Goal: Use online tool/utility: Use online tool/utility

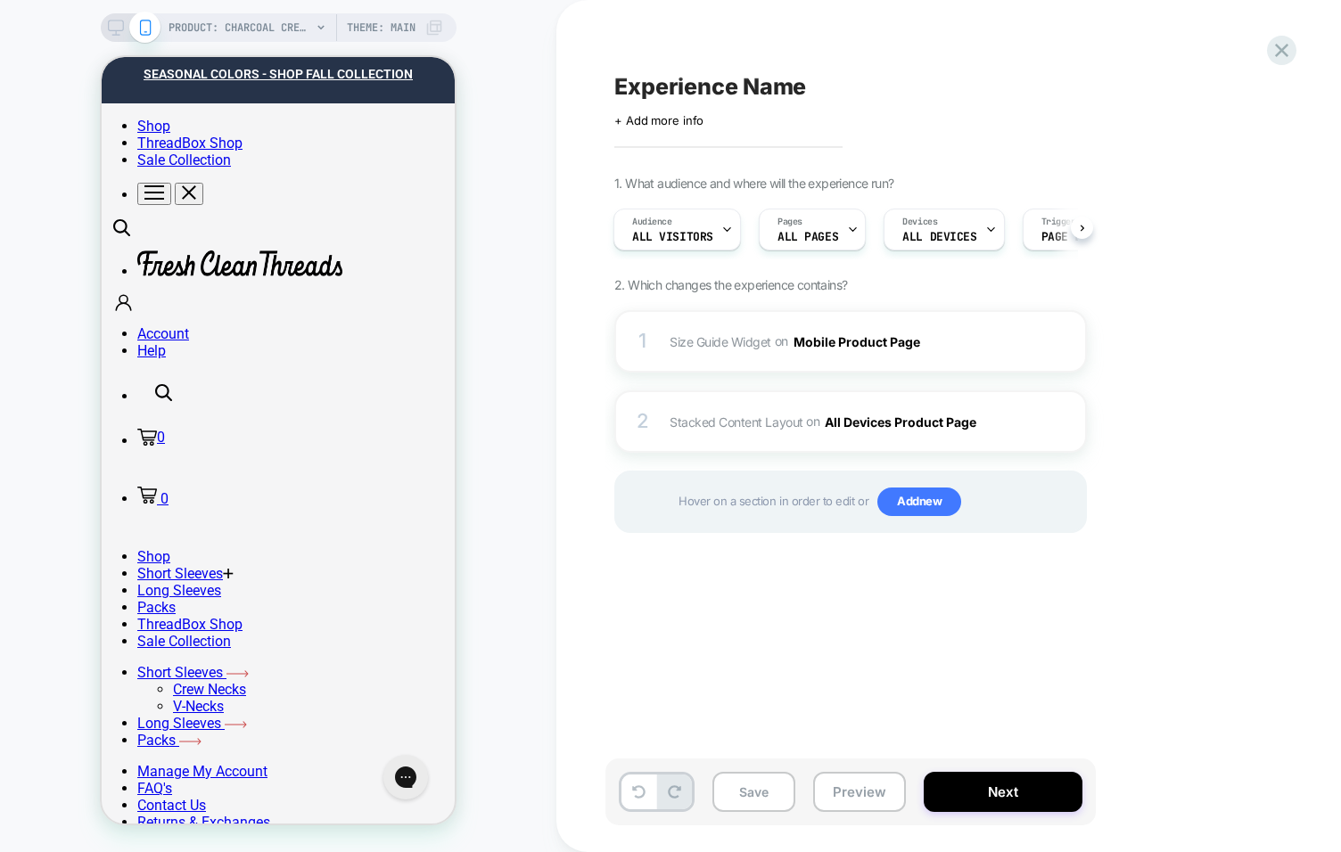
click at [663, 491] on div "Hover on a section in order to edit or Add new" at bounding box center [850, 502] width 473 height 62
click at [721, 423] on span "Stacked Content Layout" at bounding box center [737, 421] width 134 height 15
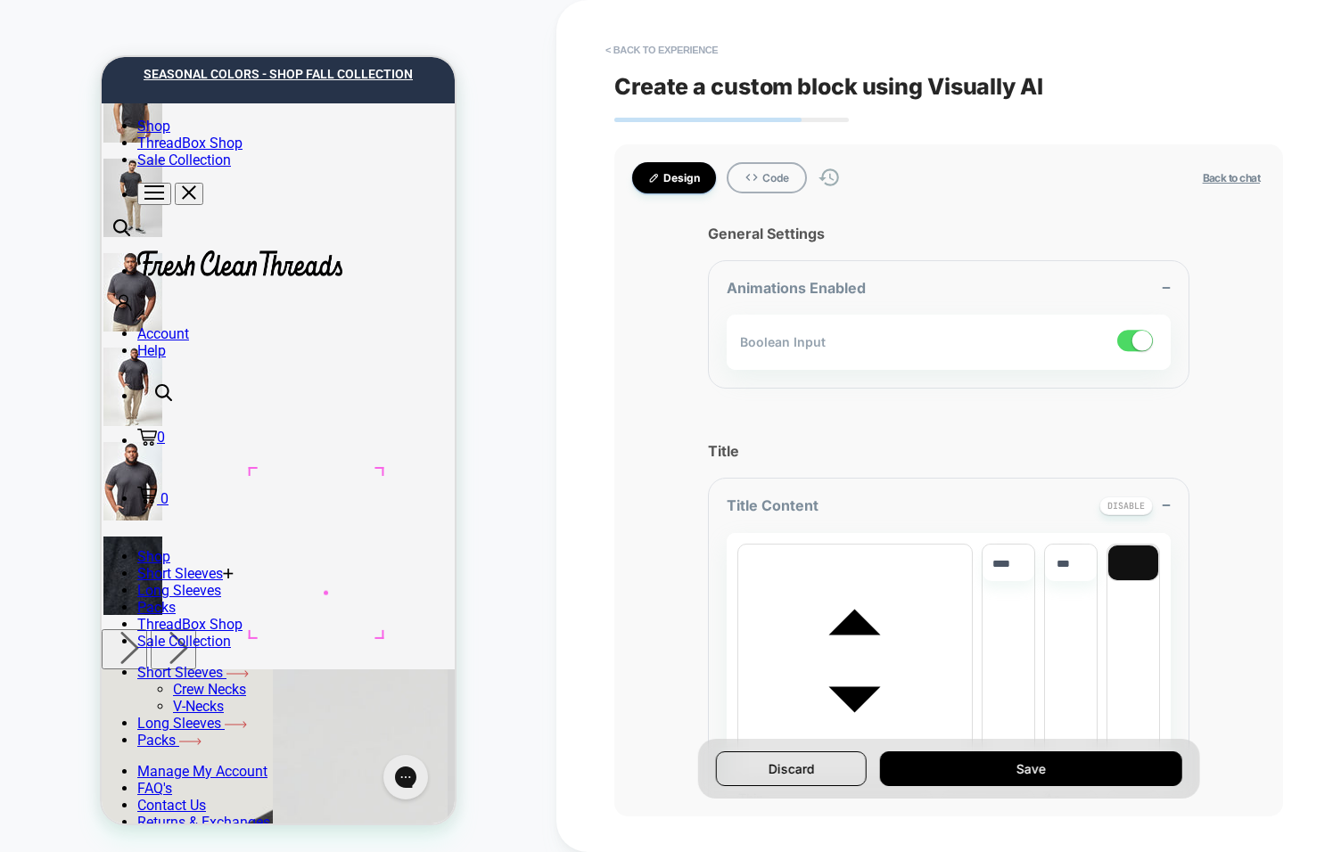
scroll to position [901, 0]
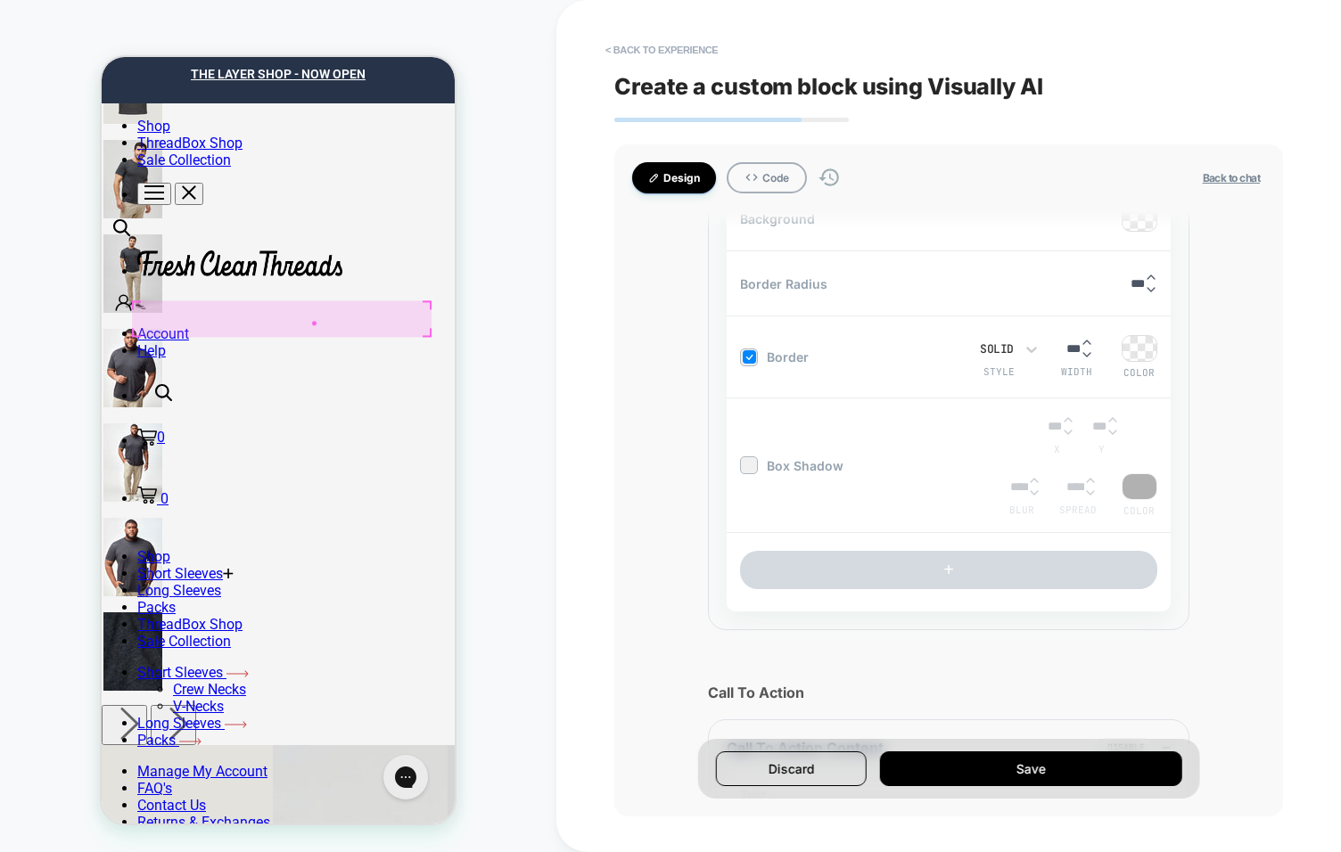
scroll to position [3211, 0]
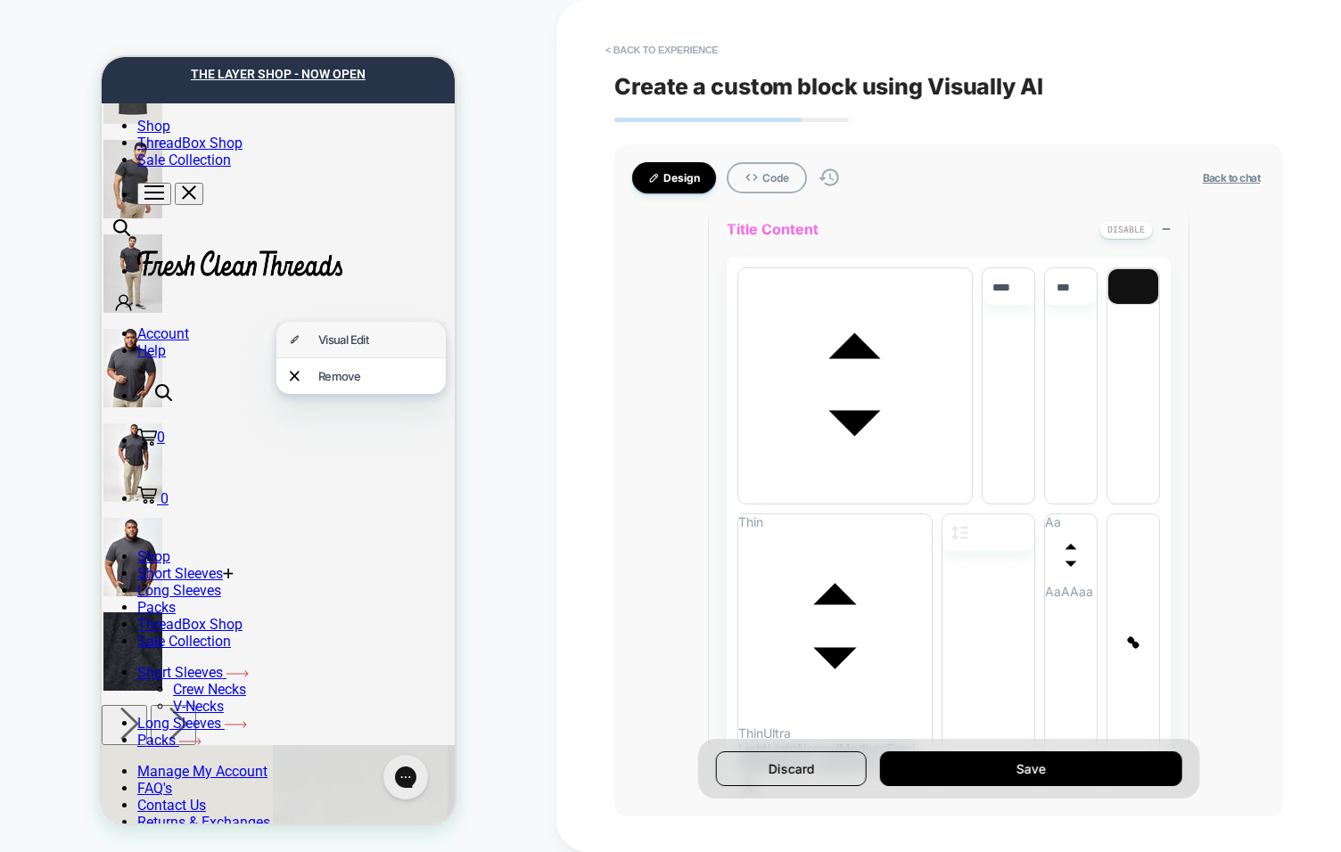
scroll to position [276, 0]
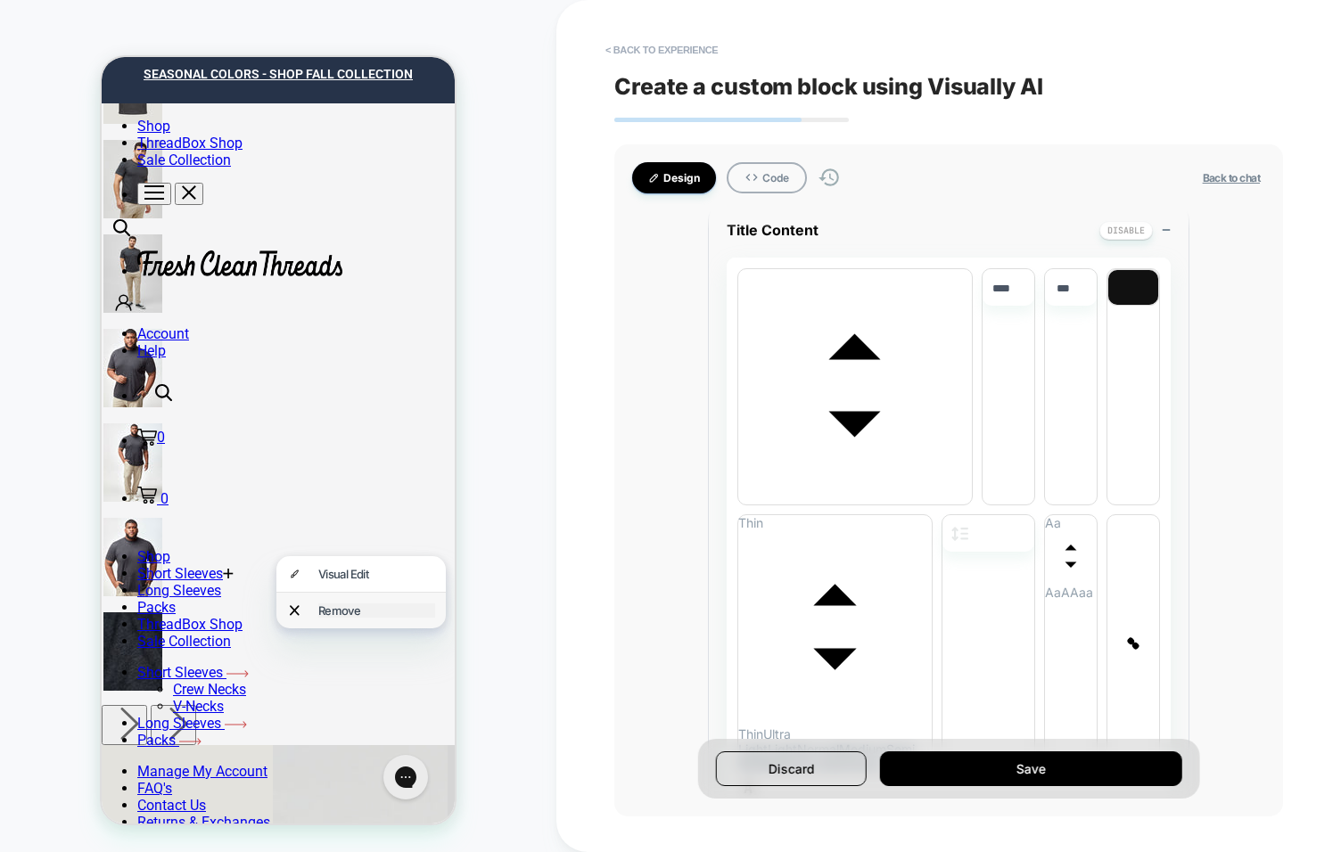
click at [339, 606] on div "Remove" at bounding box center [376, 611] width 117 height 14
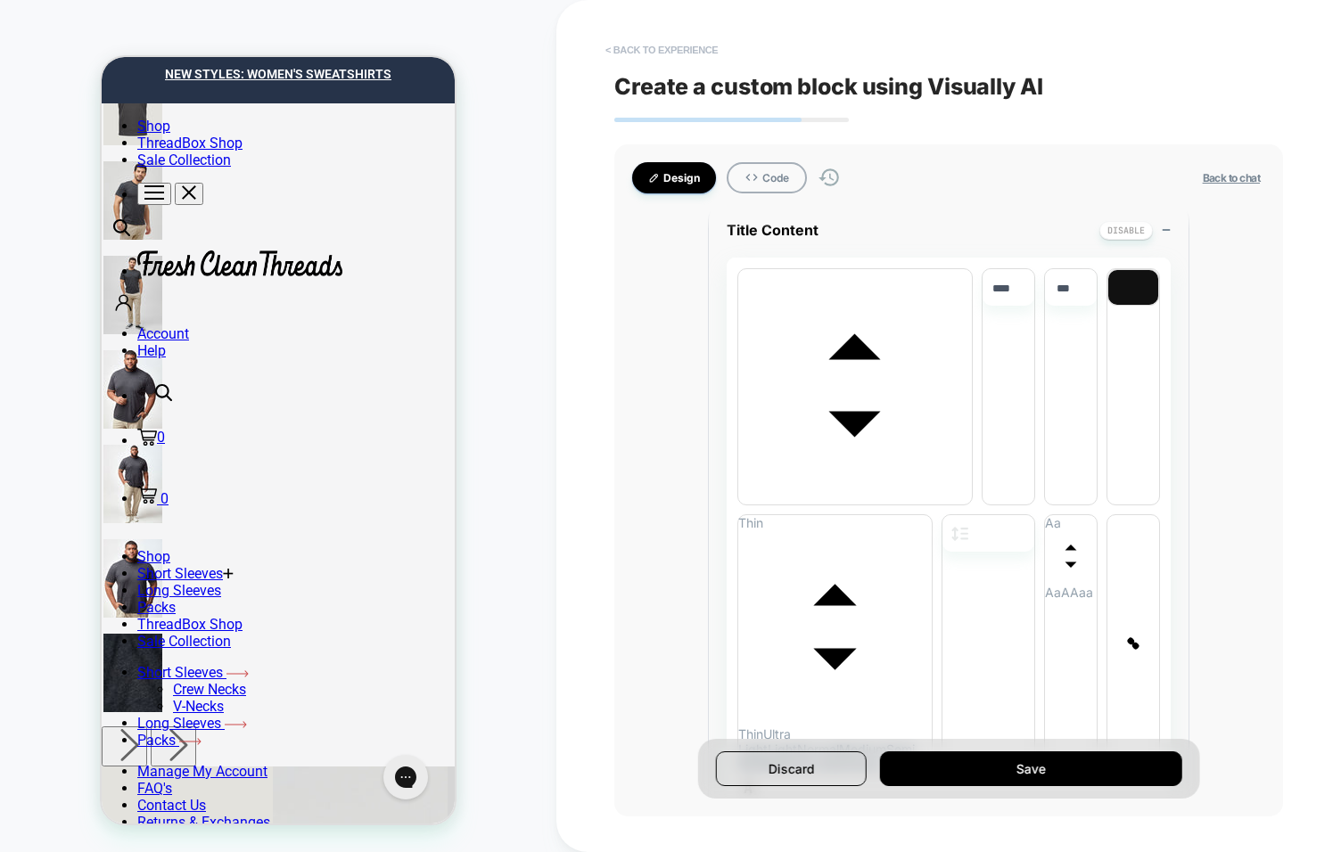
click at [646, 53] on button "< Back to experience" at bounding box center [662, 50] width 130 height 29
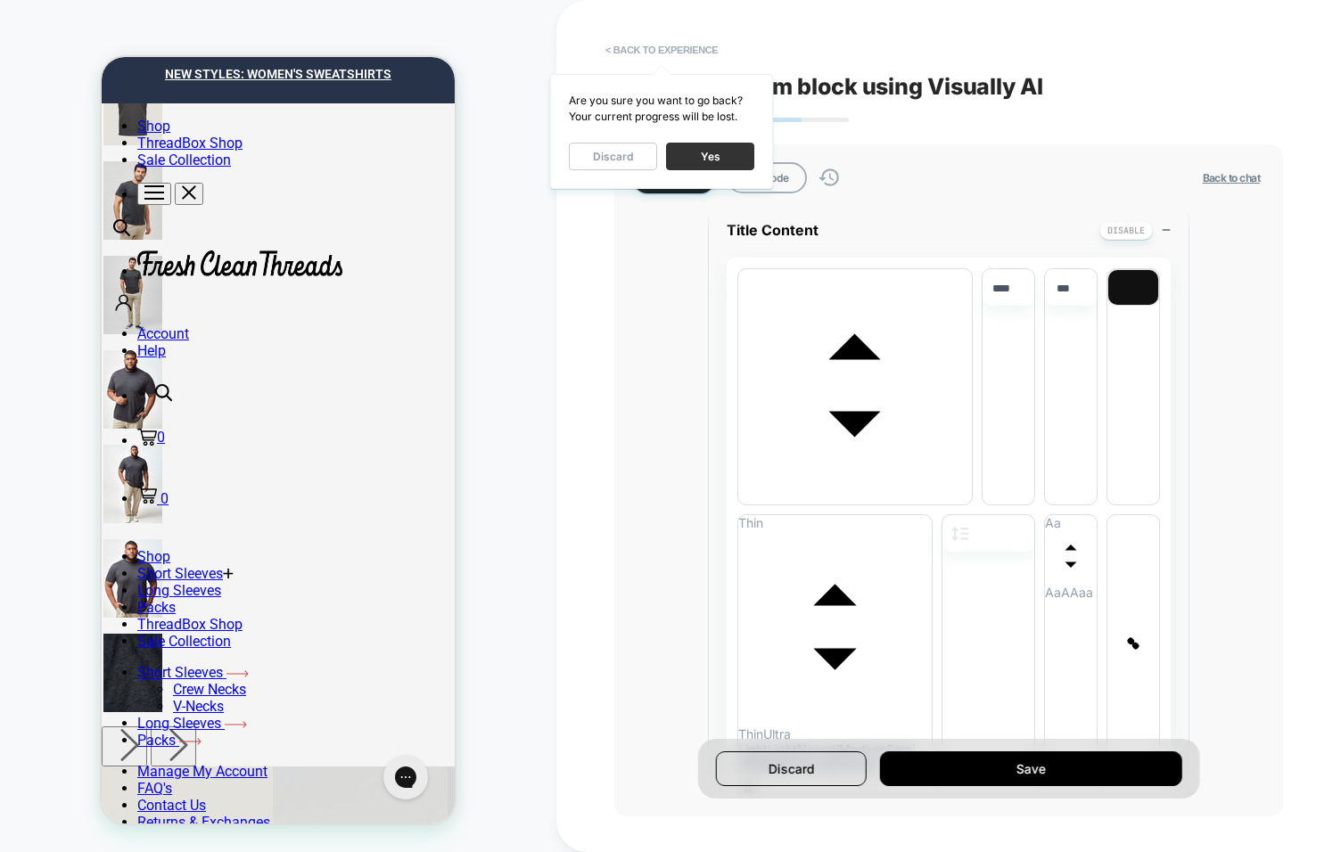
click at [711, 157] on button "Yes" at bounding box center [710, 157] width 88 height 28
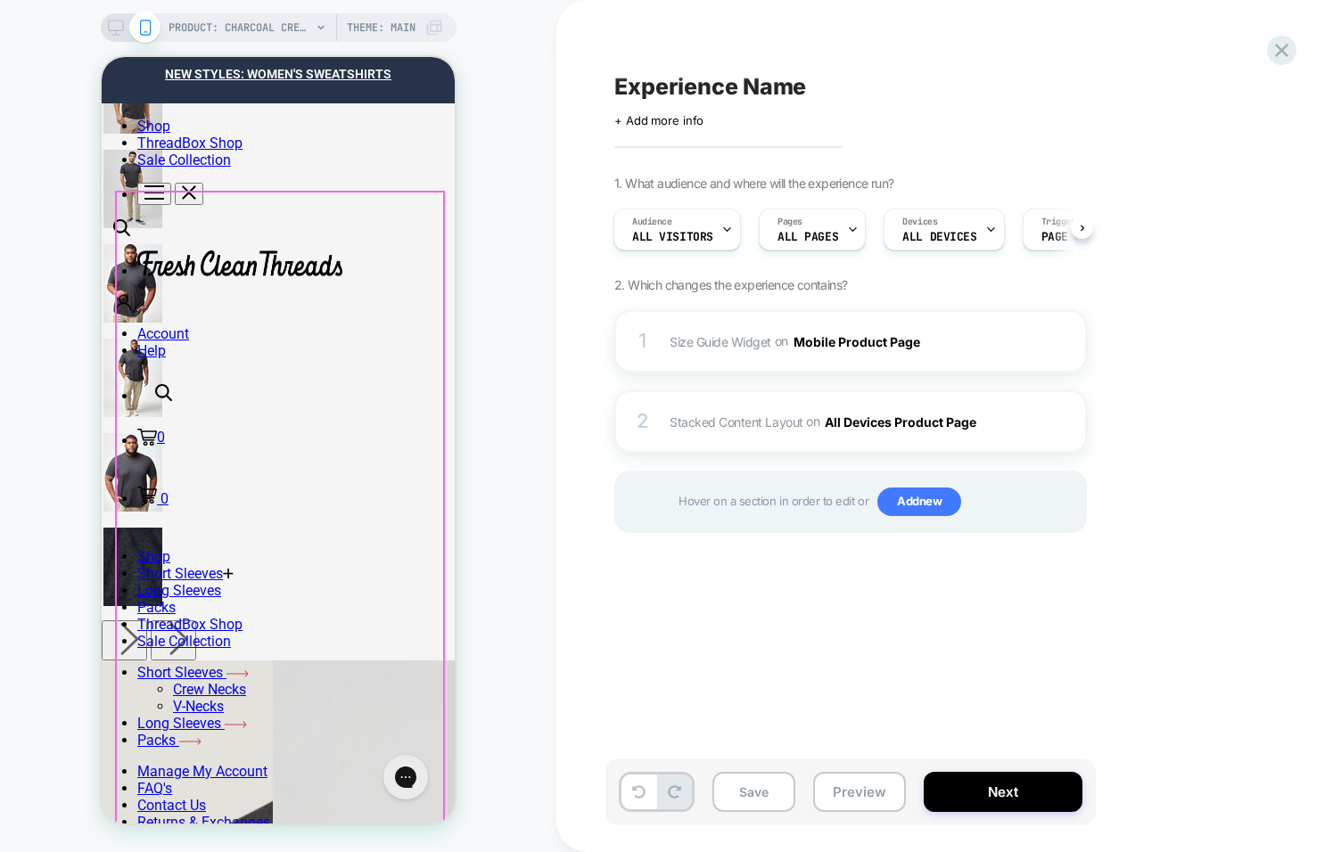
scroll to position [1213, 0]
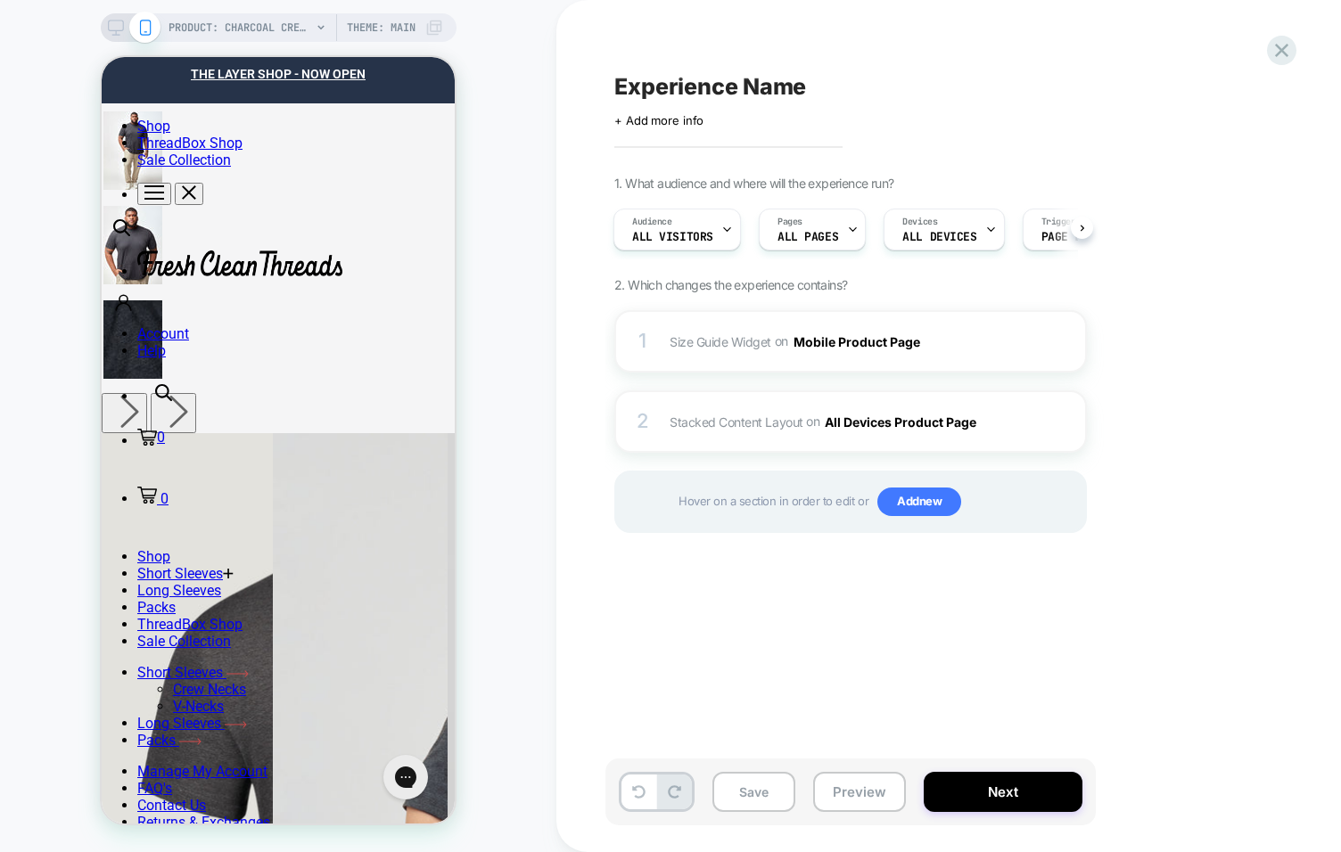
click at [739, 637] on div "Experience Name Click to edit experience details + Add more info 1. What audien…" at bounding box center [939, 426] width 669 height 817
click at [492, 578] on div "PRODUCT: Charcoal Crew Neck PRODUCT: Charcoal Crew Neck Theme: MAIN" at bounding box center [278, 426] width 556 height 817
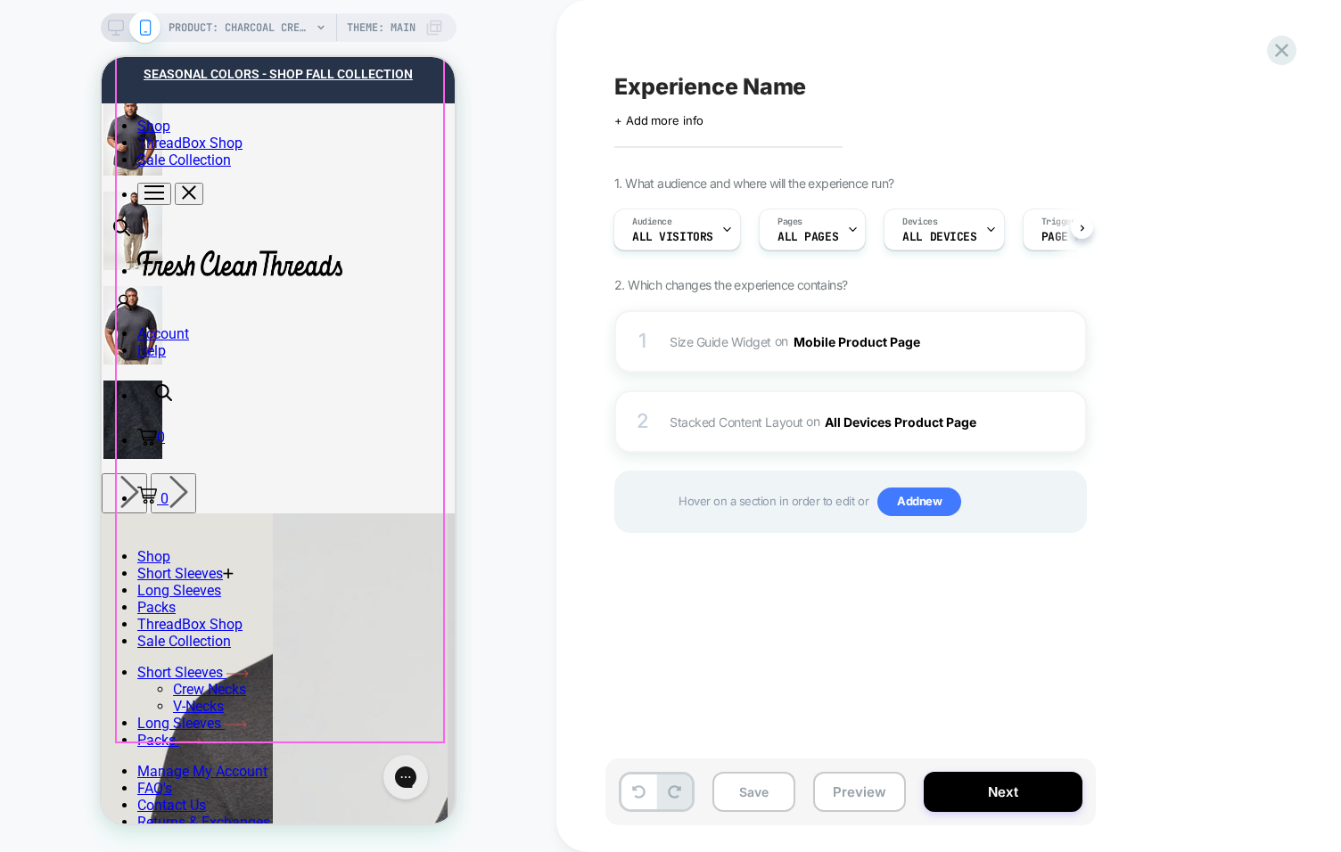
scroll to position [879, 0]
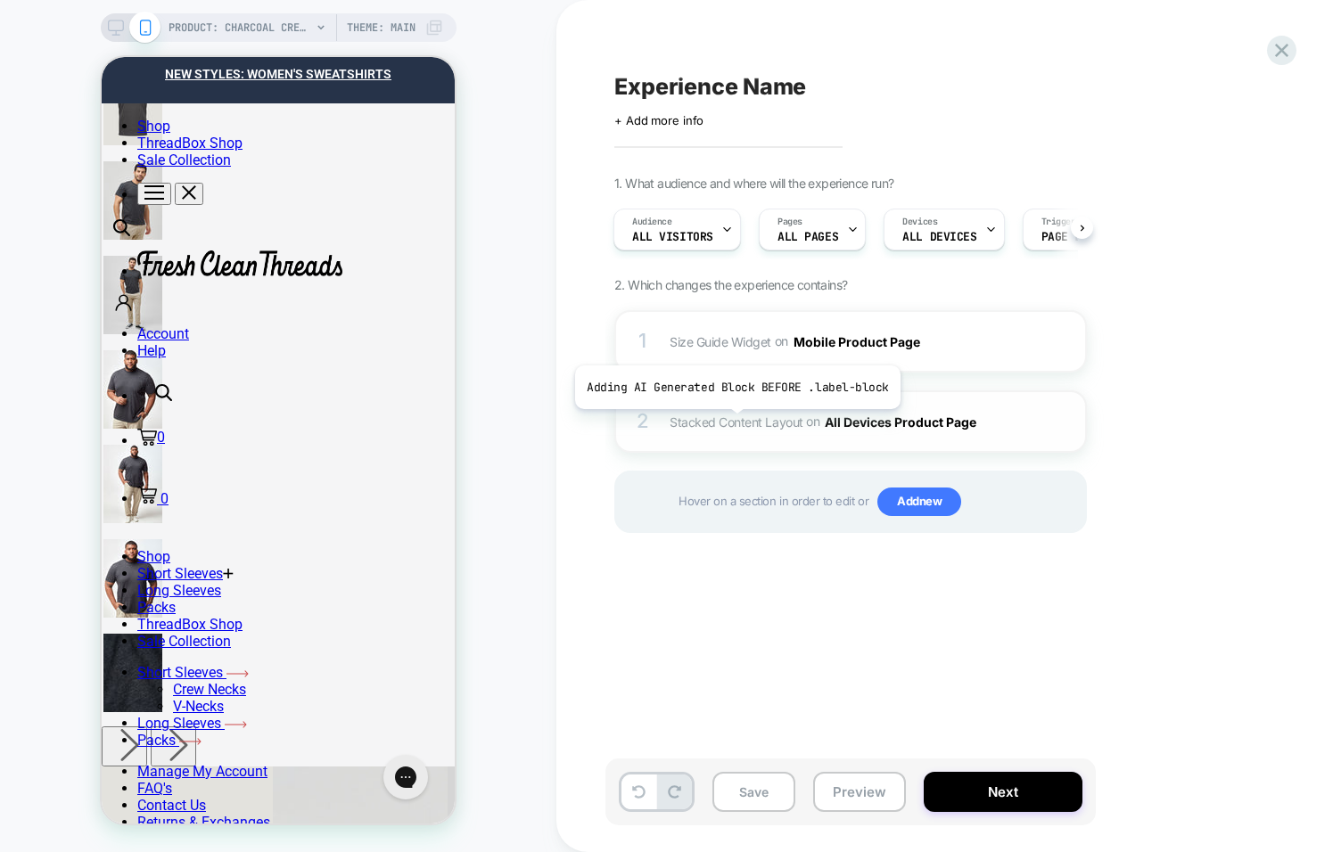
click at [734, 423] on span "Stacked Content Layout" at bounding box center [737, 421] width 134 height 15
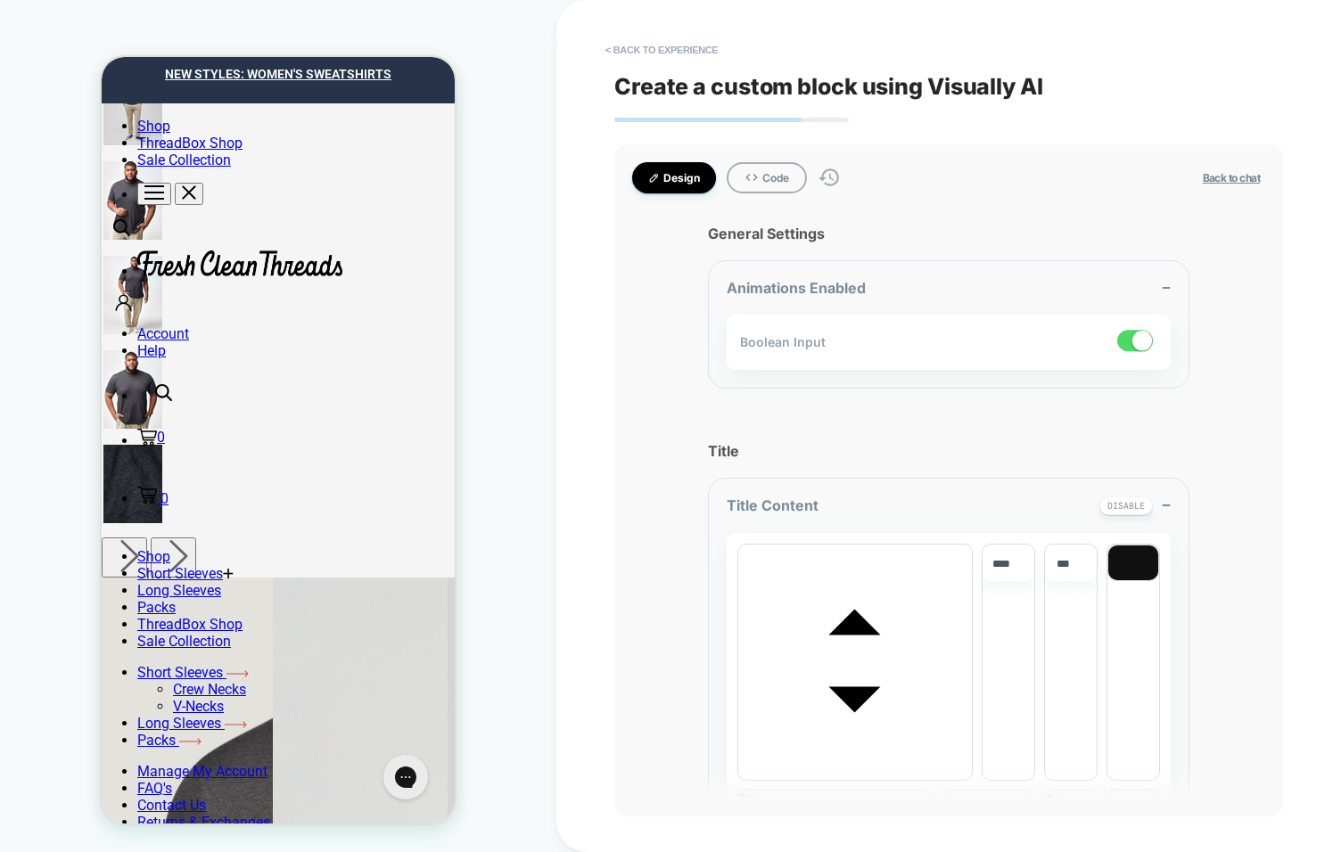
scroll to position [1083, 0]
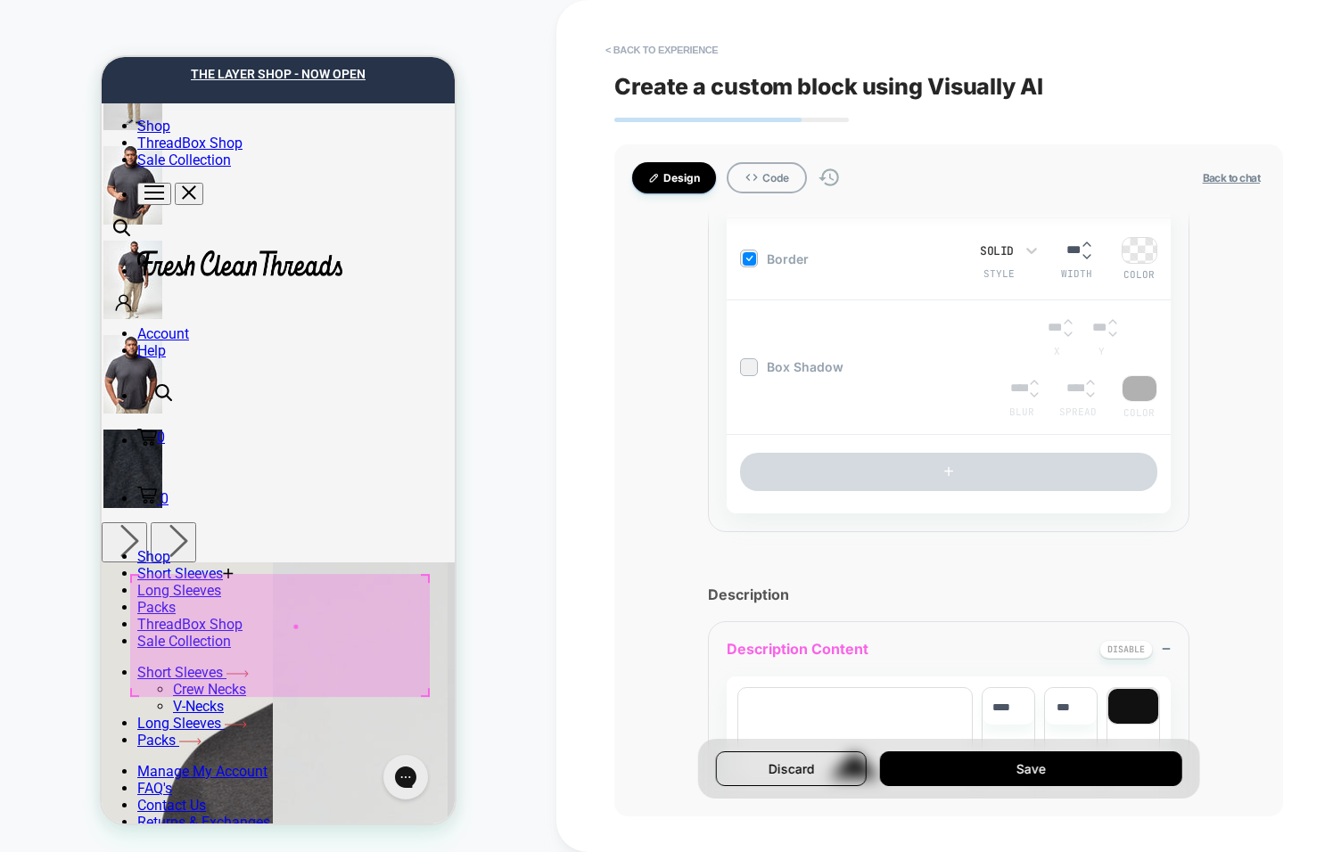
scroll to position [1621, 0]
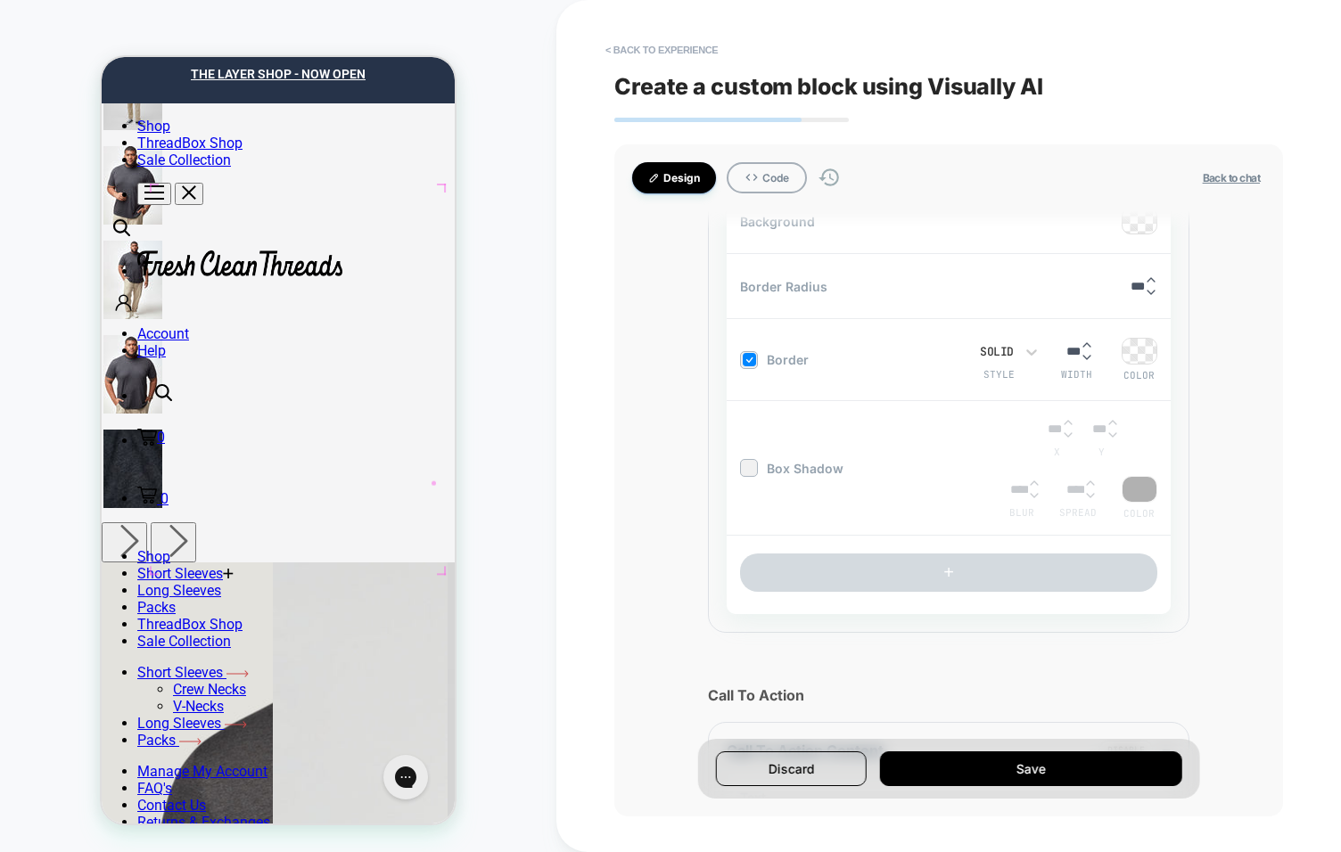
scroll to position [3211, 0]
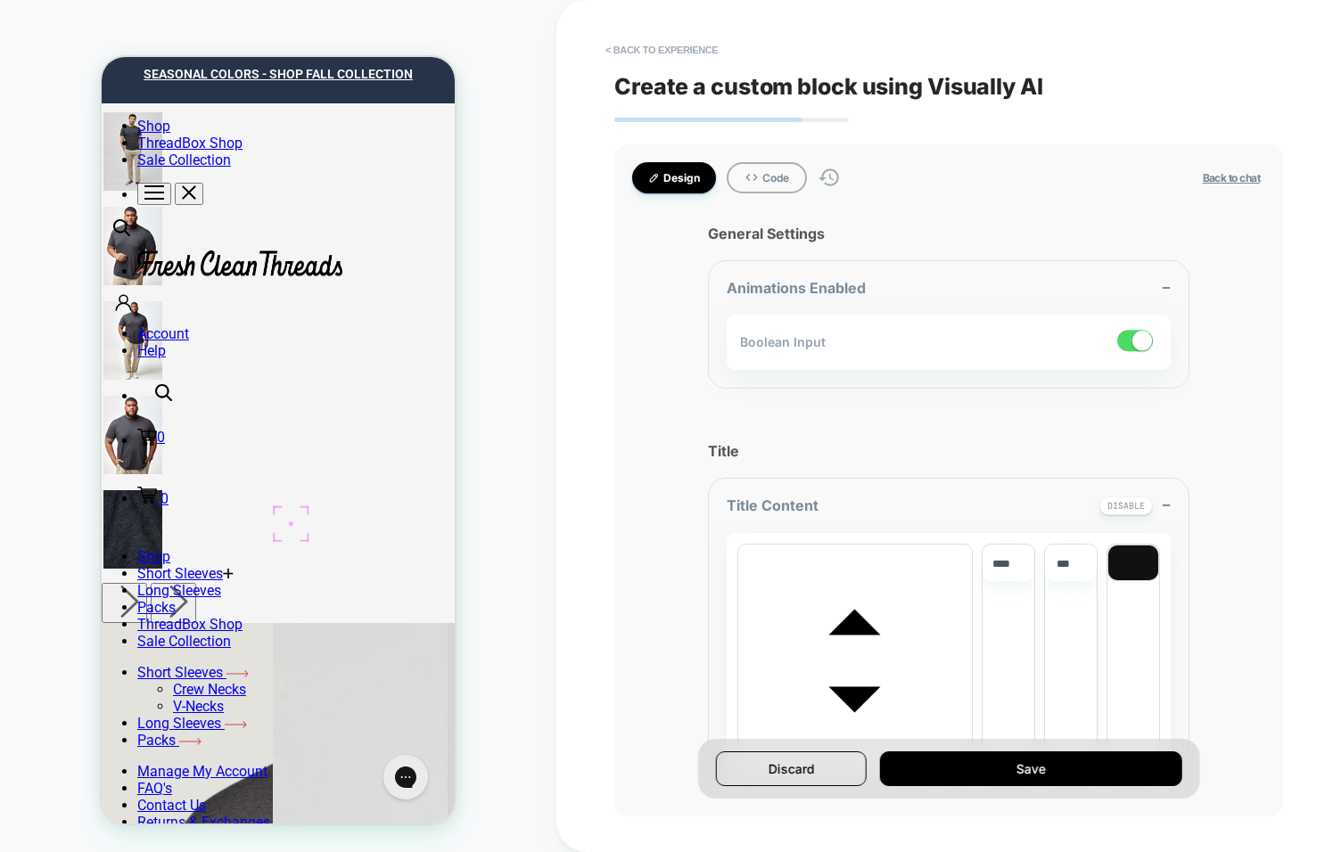
scroll to position [917, 0]
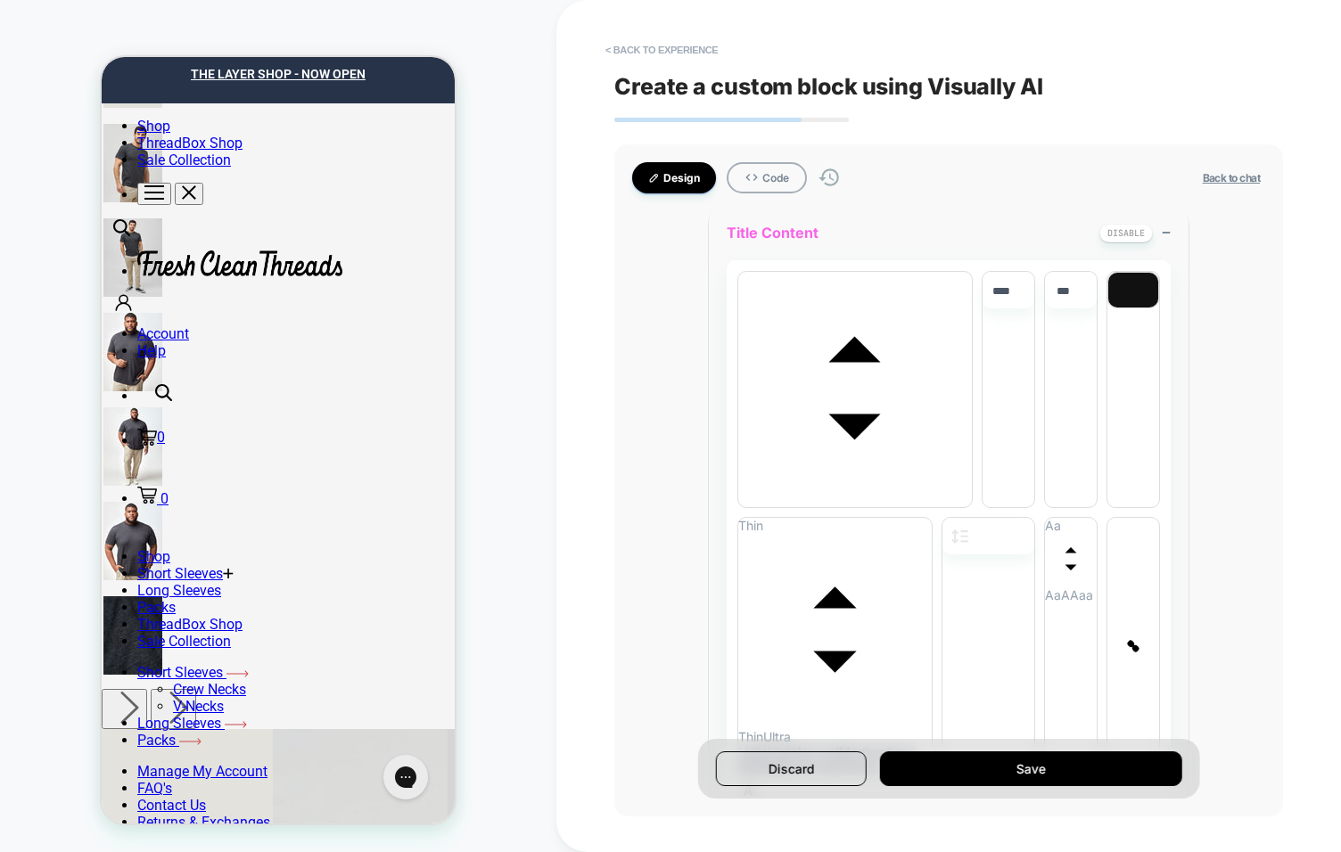
scroll to position [276, 0]
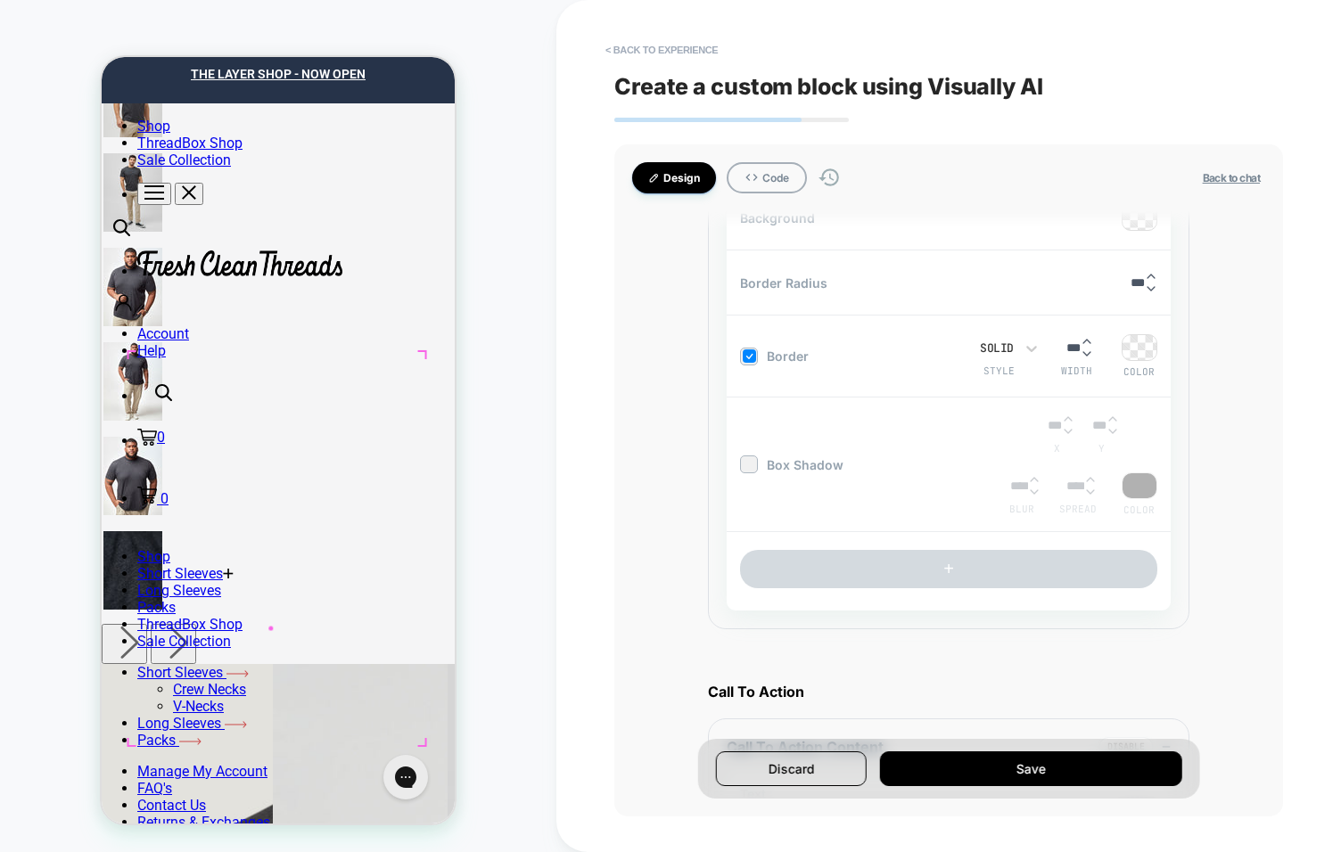
scroll to position [1058, 0]
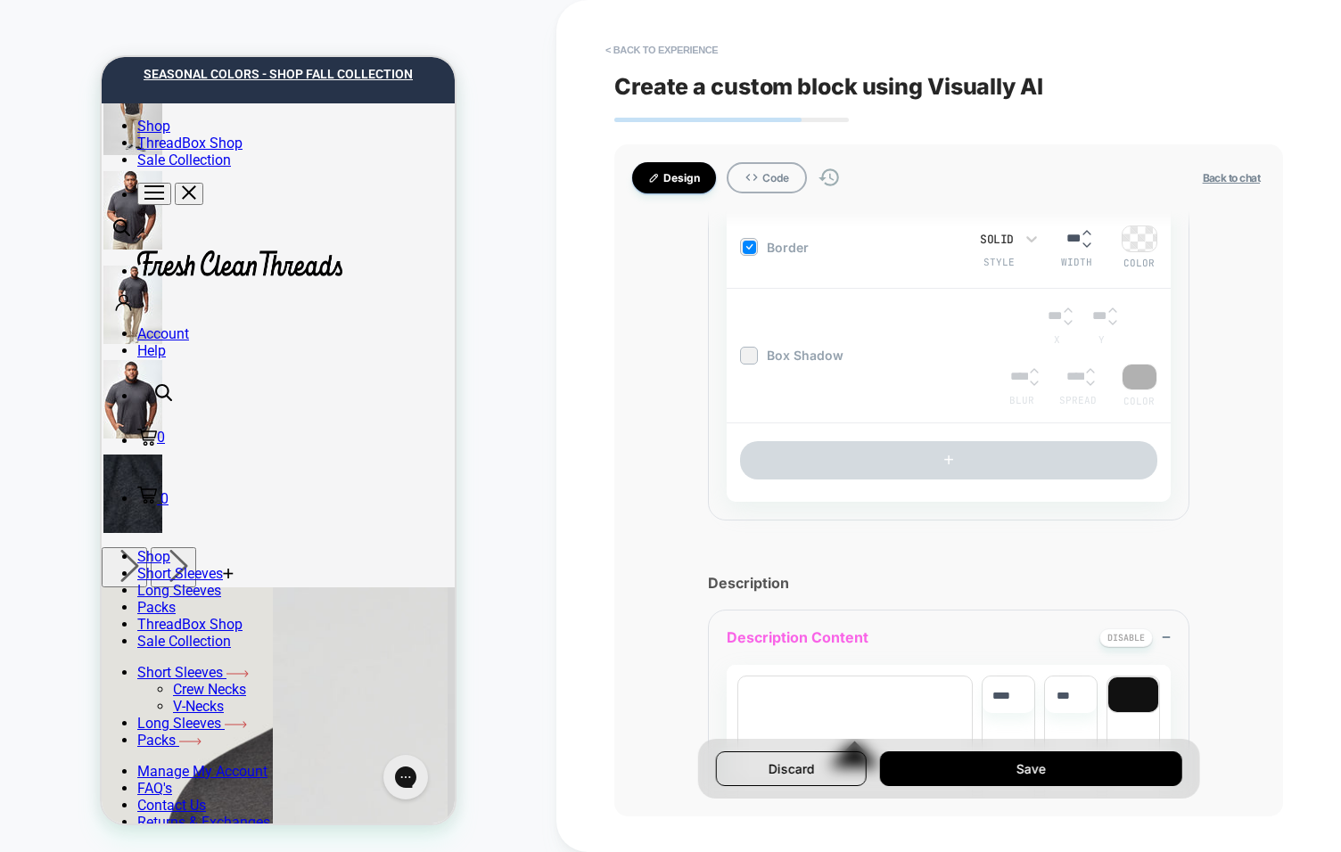
scroll to position [1621, 0]
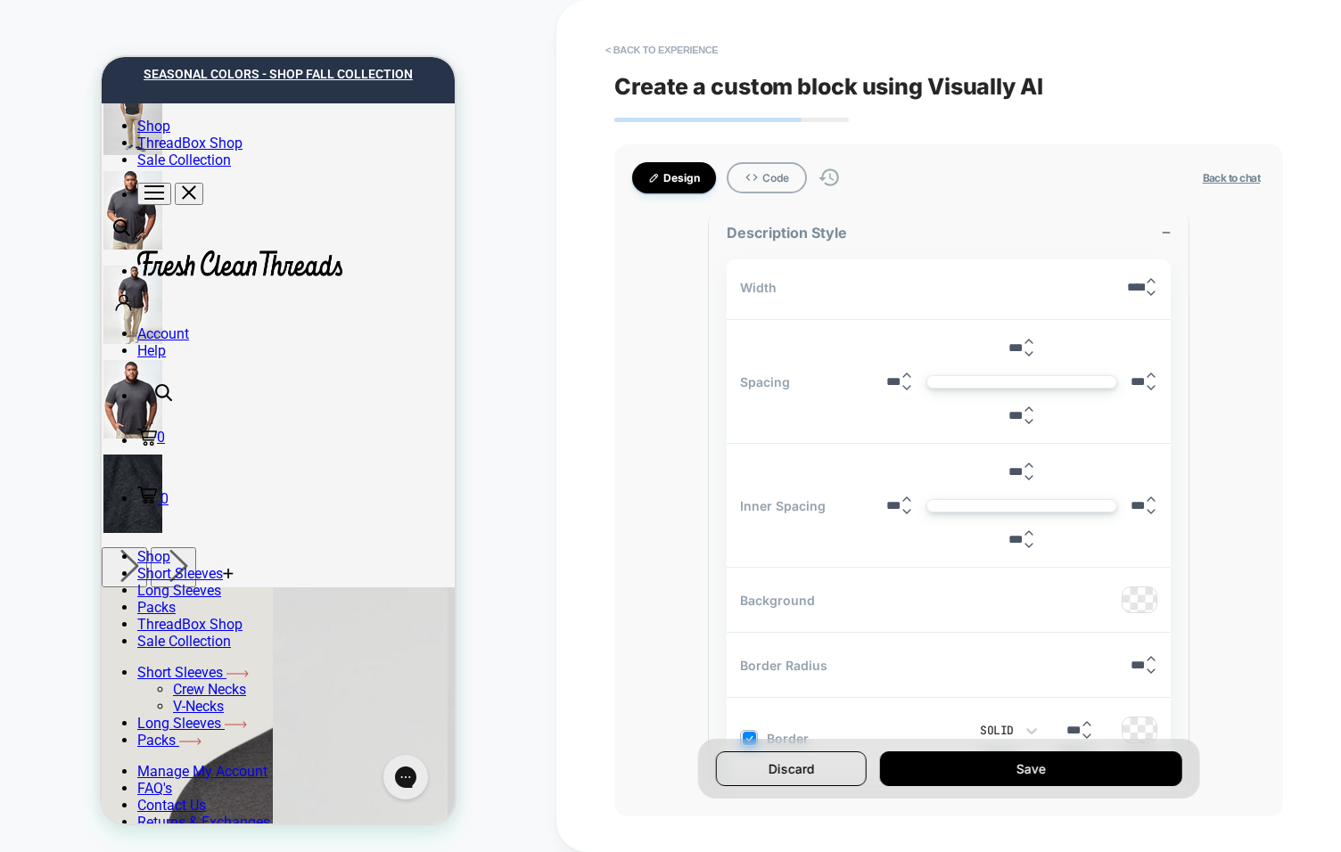
scroll to position [2847, 0]
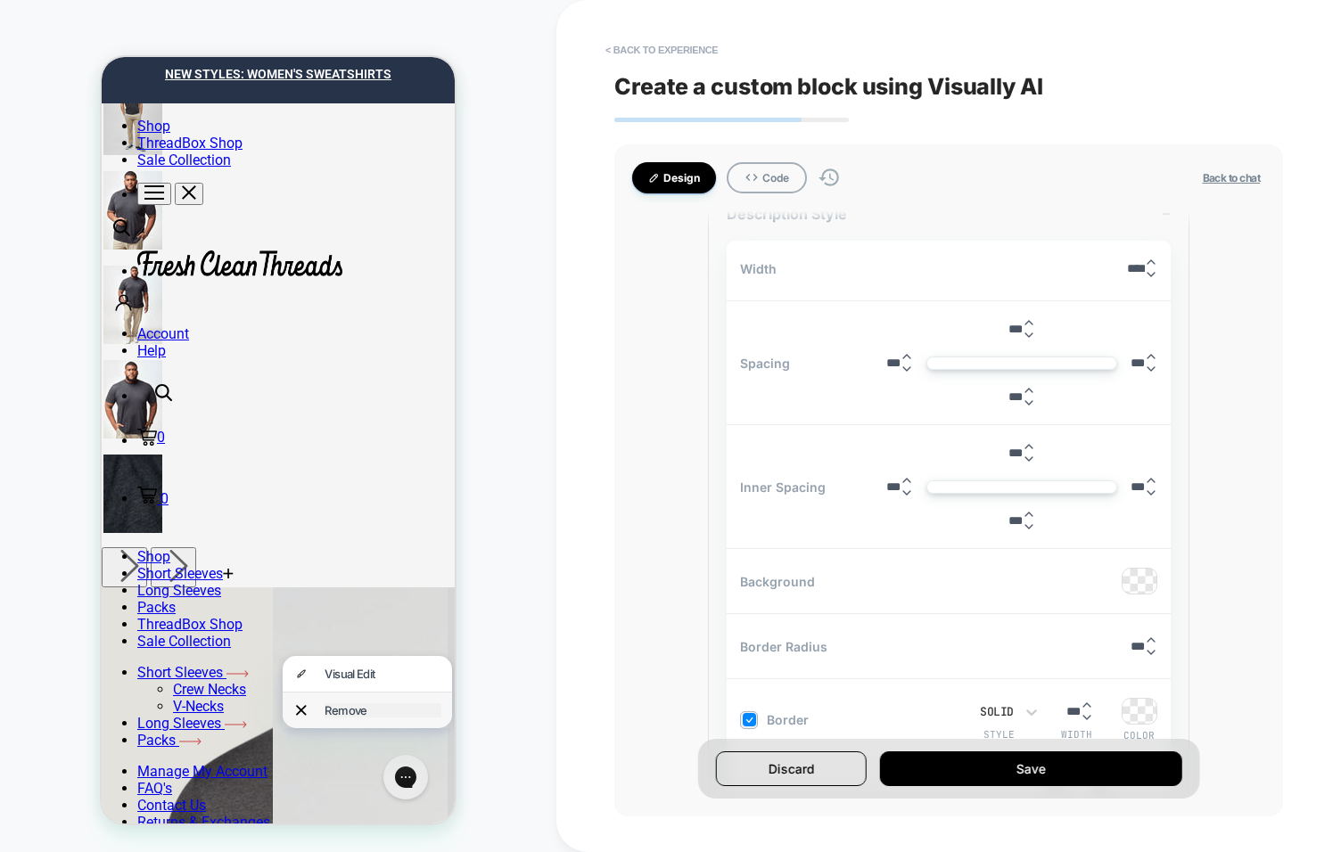
click at [330, 707] on div "Remove" at bounding box center [383, 711] width 117 height 14
type textarea "*"
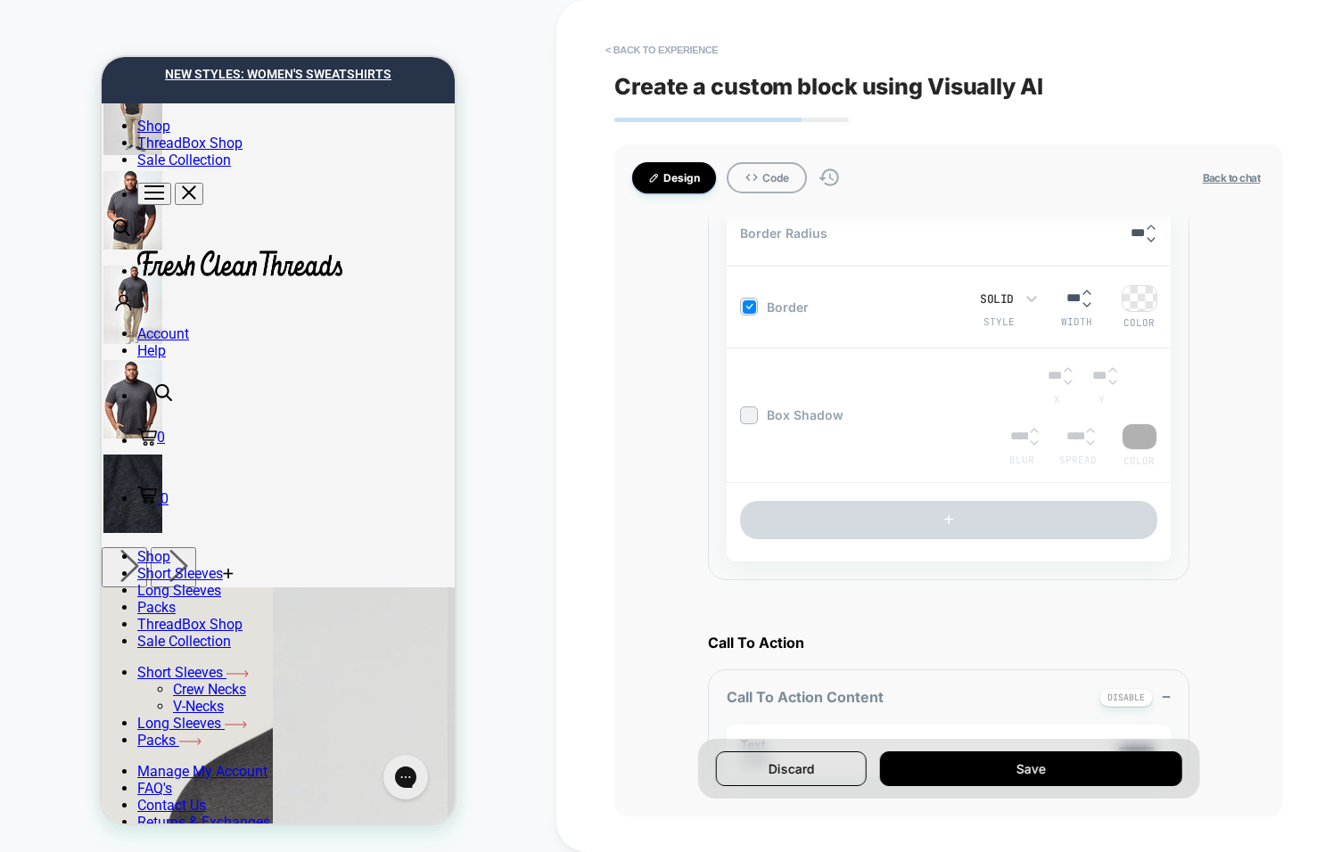
scroll to position [1026, 0]
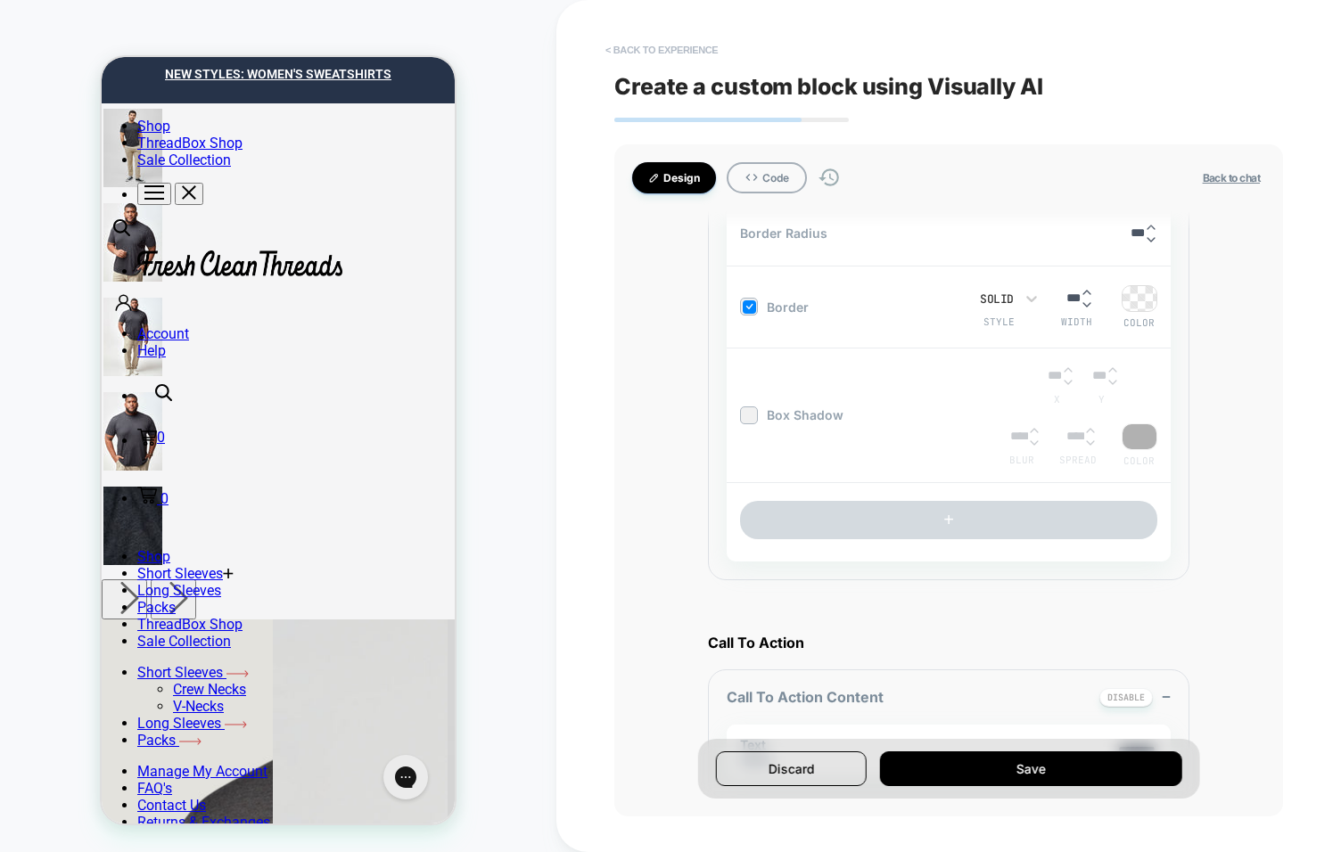
click at [654, 48] on button "< Back to experience" at bounding box center [662, 50] width 130 height 29
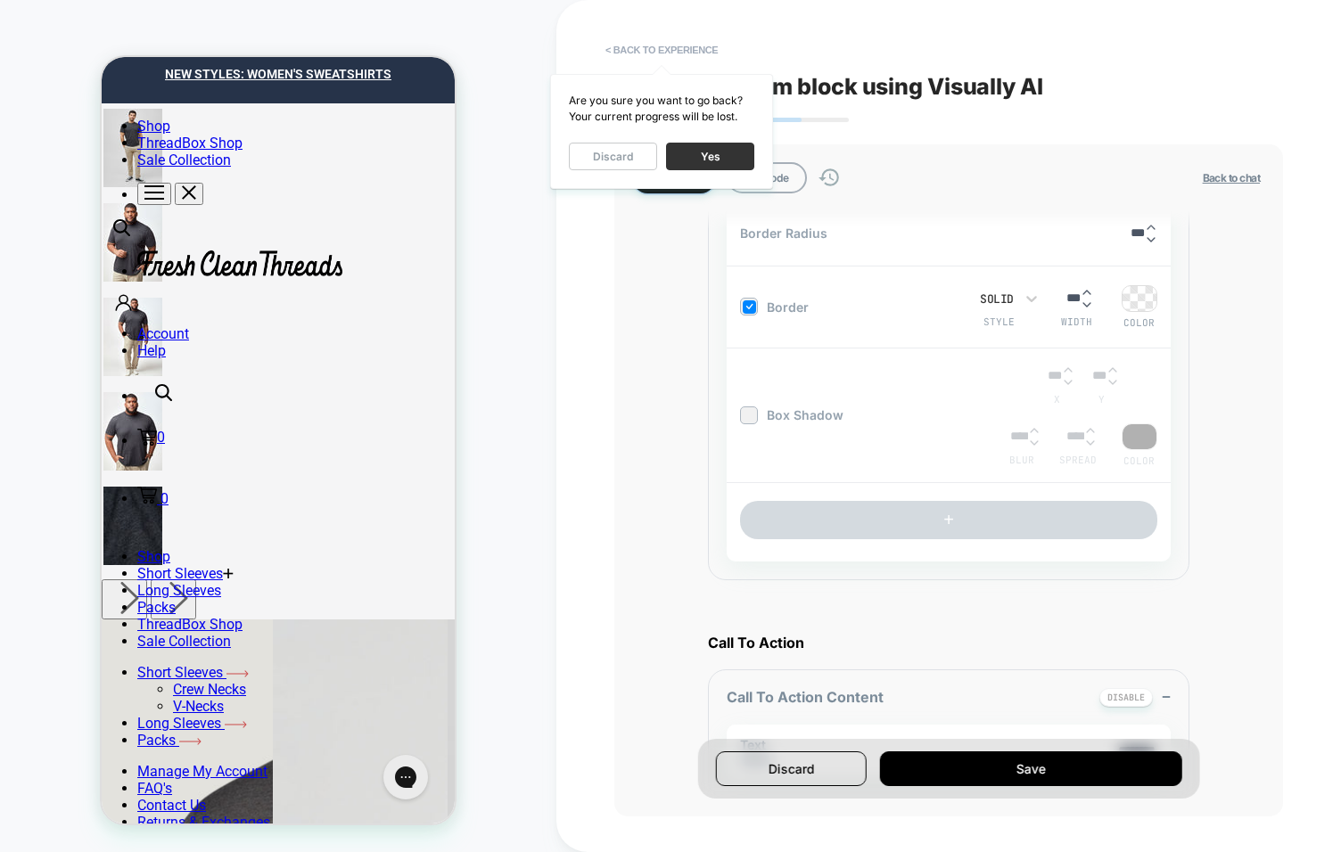
click at [737, 161] on button "Yes" at bounding box center [710, 157] width 88 height 28
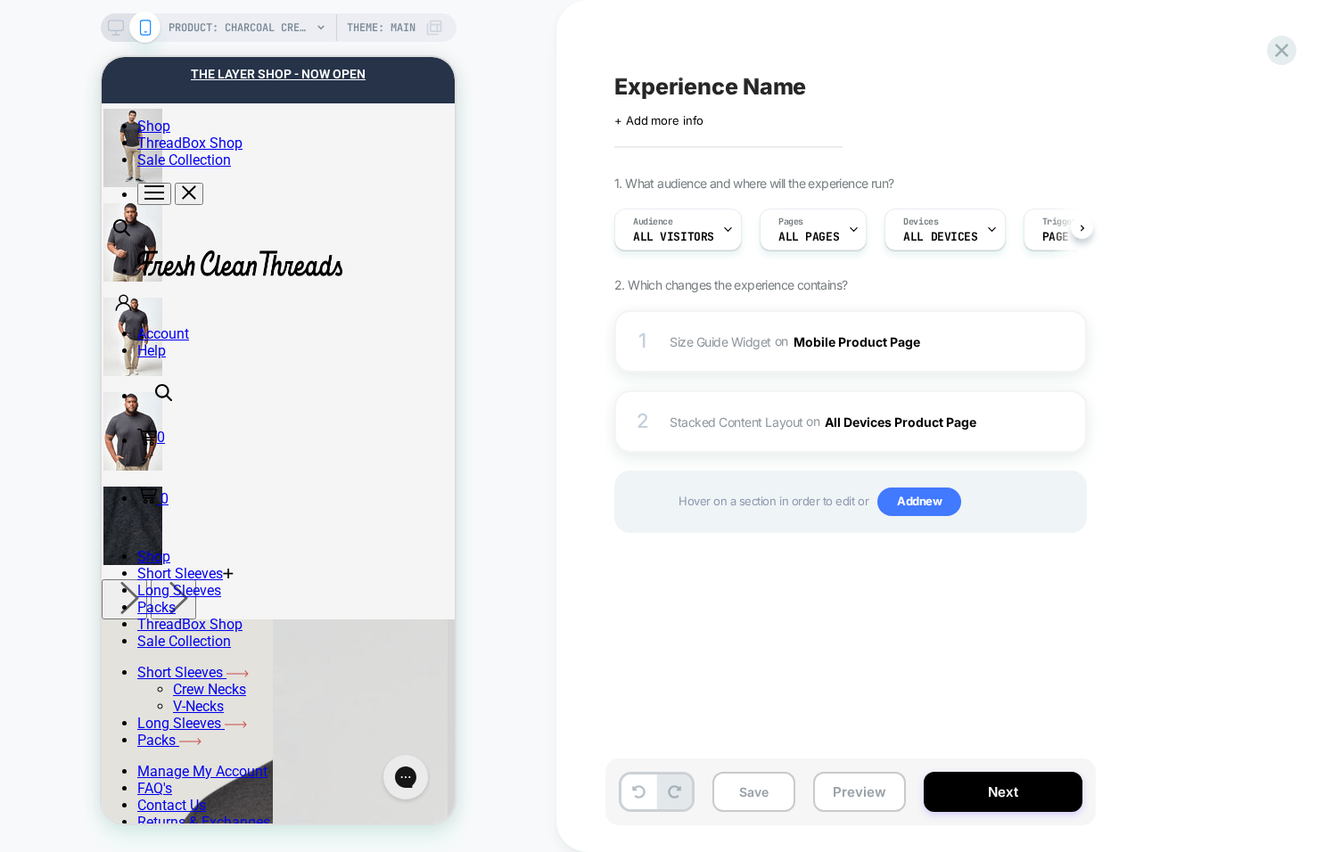
scroll to position [0, 1]
click at [509, 341] on div "PRODUCT: Charcoal Crew Neck PRODUCT: Charcoal Crew Neck Theme: MAIN" at bounding box center [278, 426] width 556 height 817
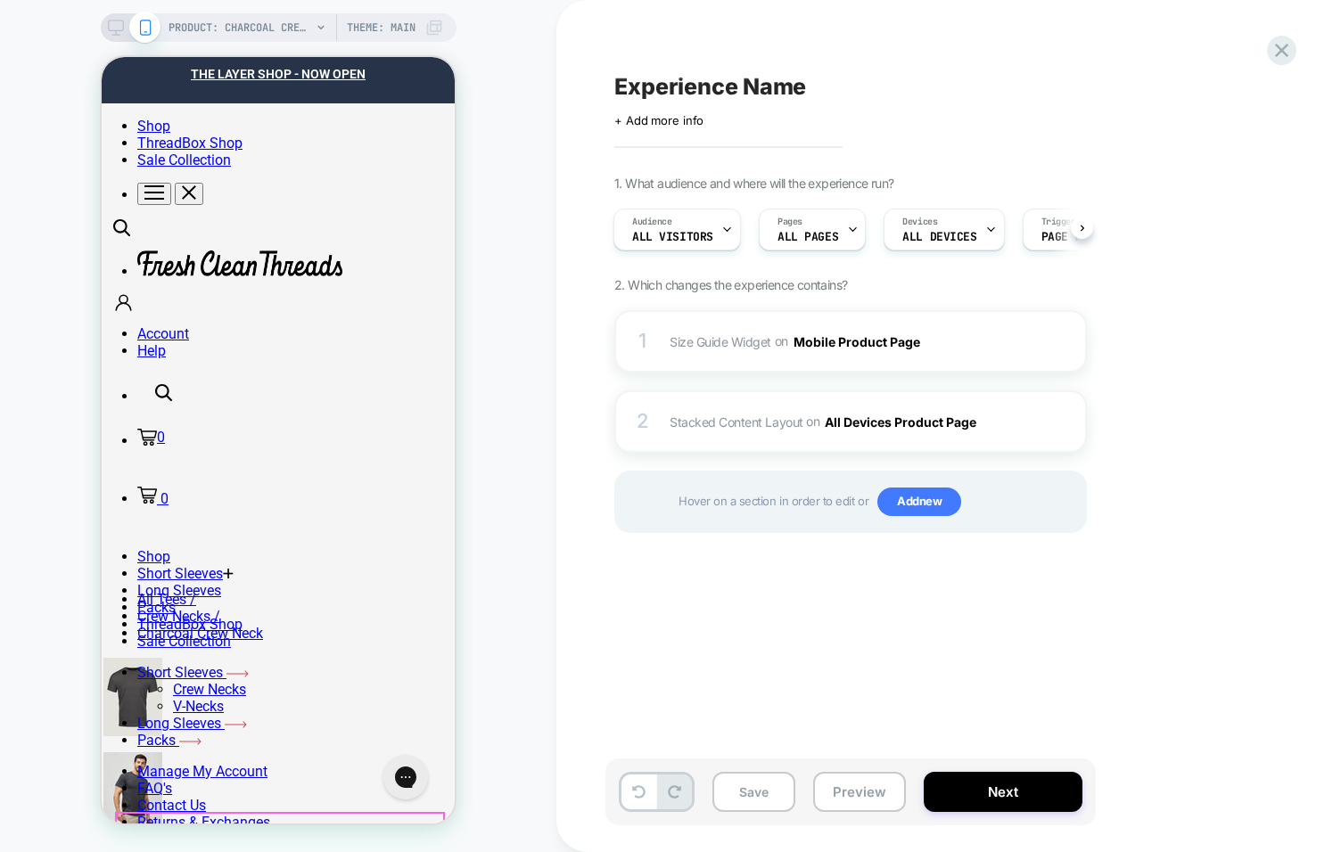
scroll to position [0, 0]
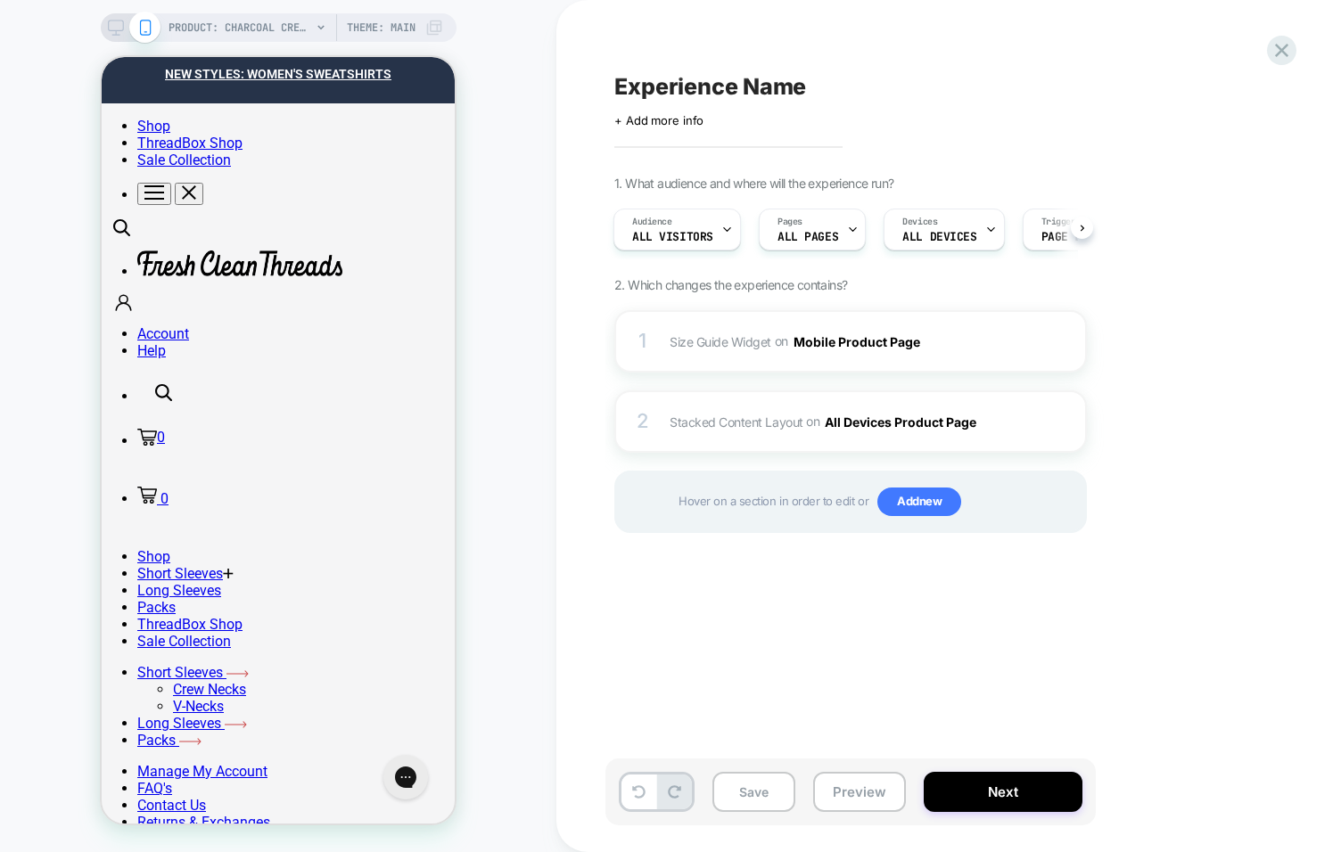
click at [581, 83] on div "Experience Name Click to edit experience details + Add more info 1. What audien…" at bounding box center [948, 426] width 785 height 852
click at [552, 340] on div "PRODUCT: Charcoal Crew Neck PRODUCT: Charcoal Crew Neck Theme: MAIN" at bounding box center [278, 426] width 556 height 817
